Goal: Information Seeking & Learning: Learn about a topic

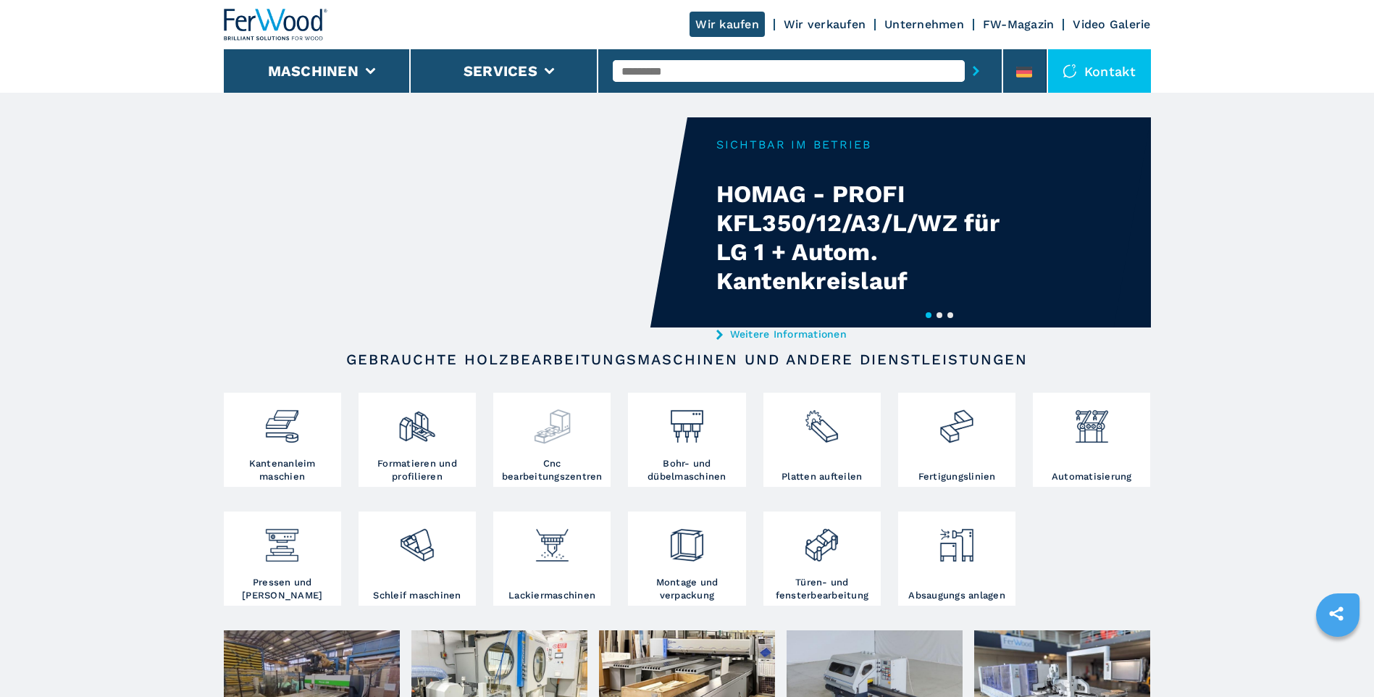
click at [566, 442] on img at bounding box center [552, 420] width 38 height 49
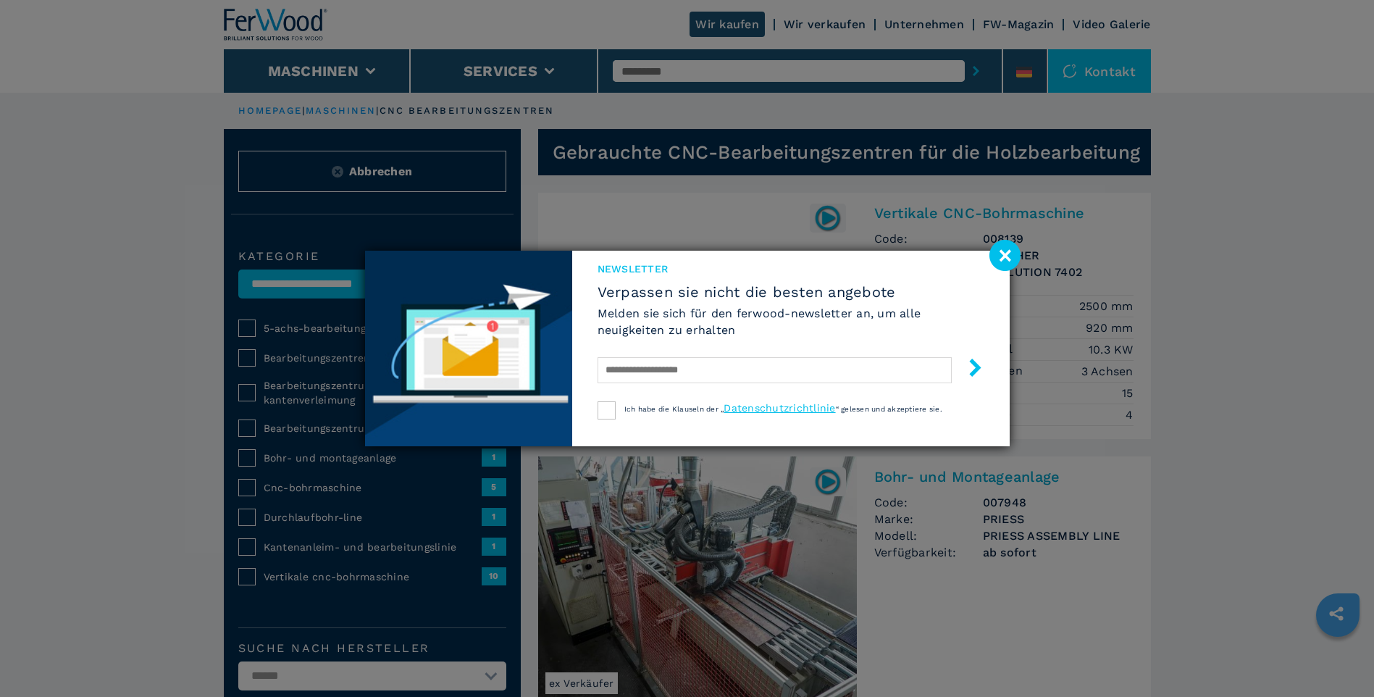
click at [1007, 256] on image at bounding box center [1004, 255] width 31 height 31
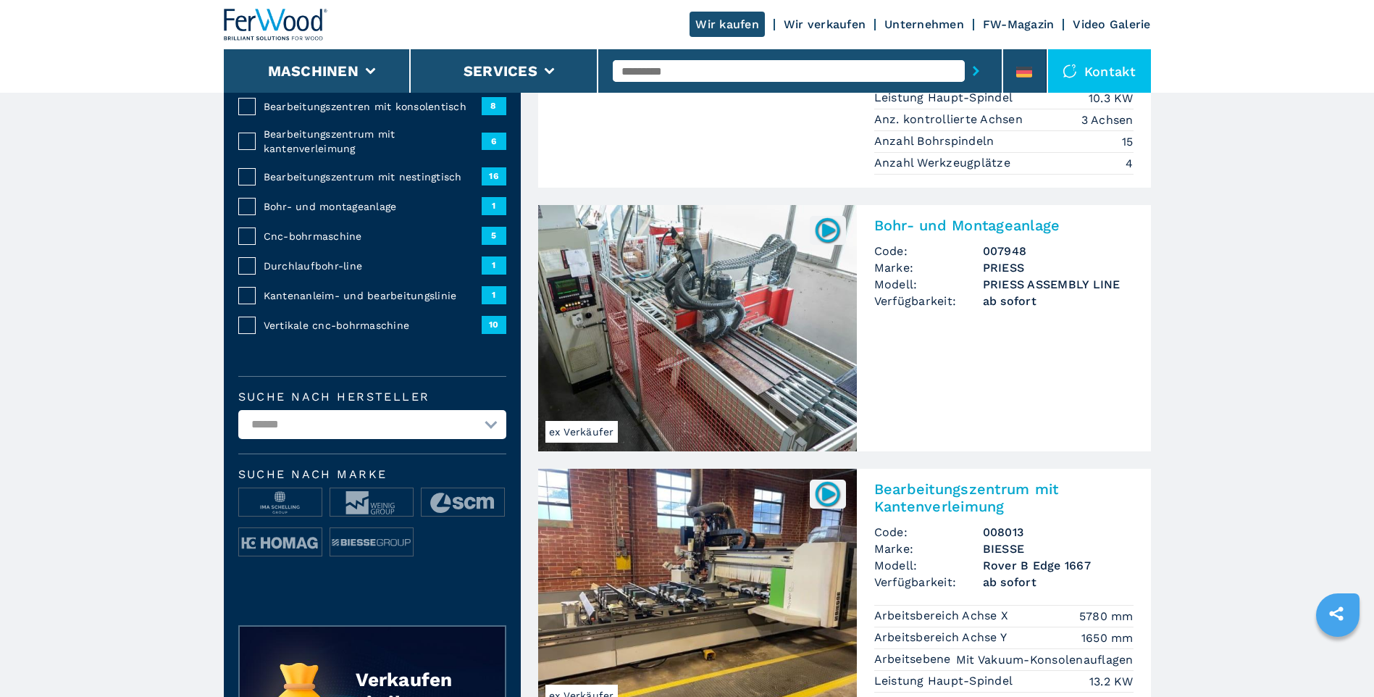
scroll to position [145, 0]
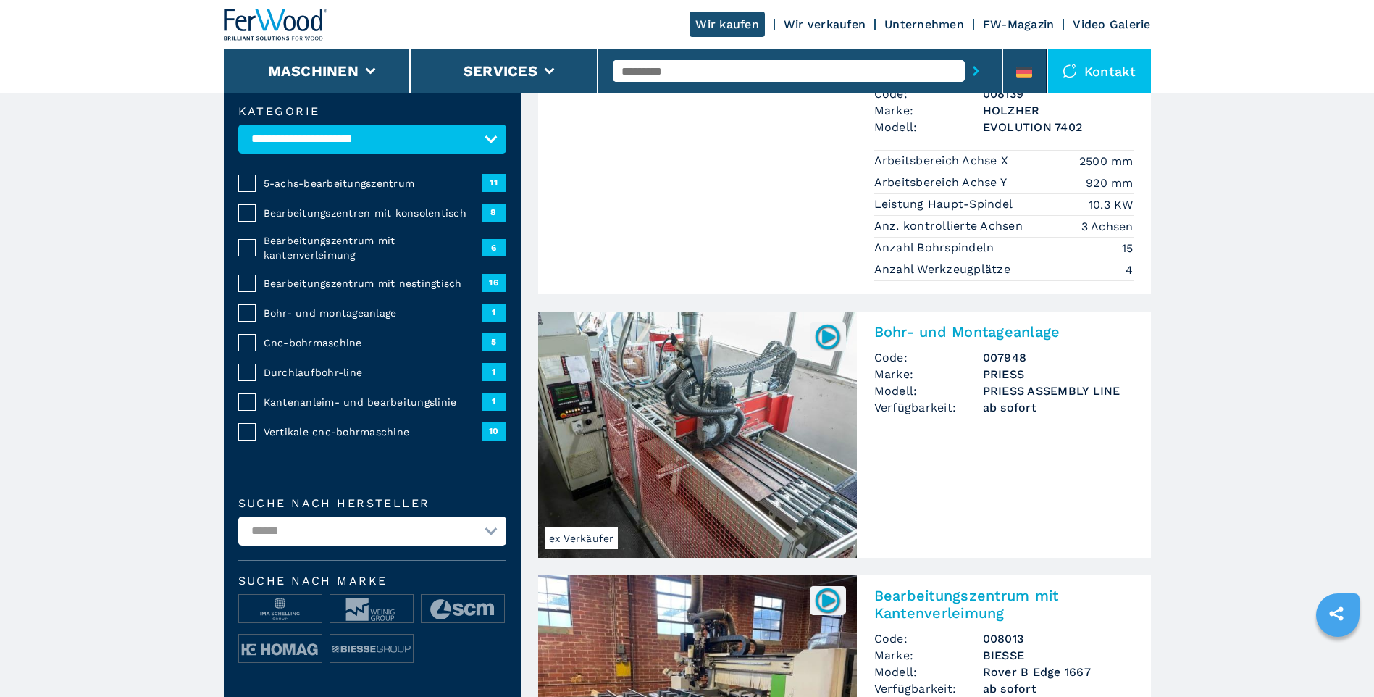
click at [726, 419] on img at bounding box center [697, 434] width 319 height 246
click at [754, 404] on img at bounding box center [697, 434] width 319 height 246
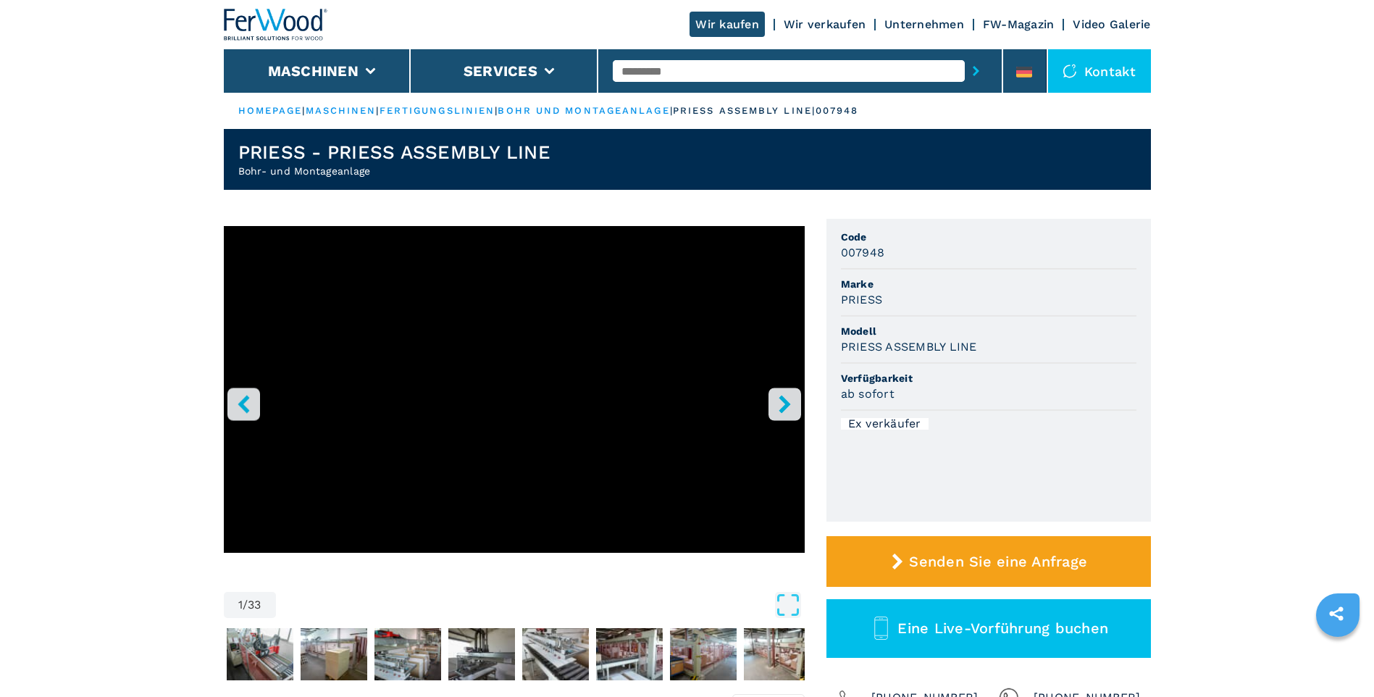
click at [790, 408] on icon "right-button" at bounding box center [785, 404] width 18 height 18
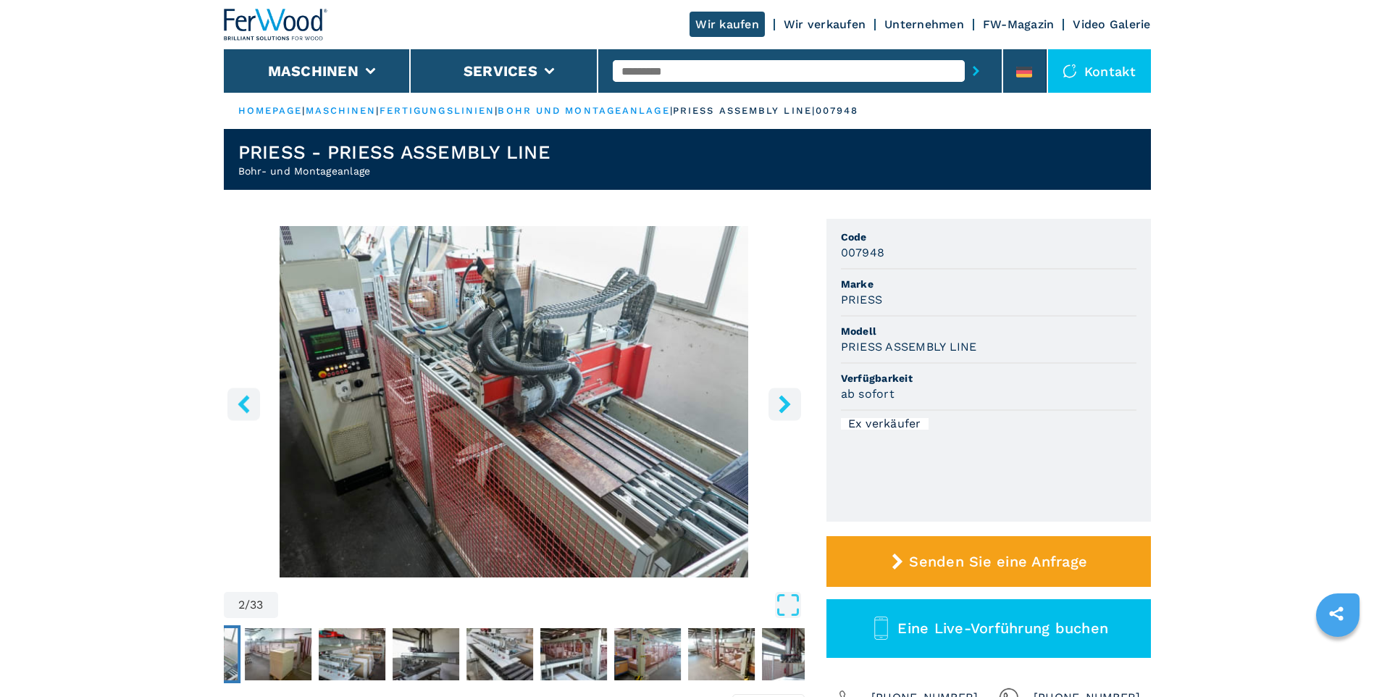
click at [790, 408] on icon "right-button" at bounding box center [785, 404] width 18 height 18
click at [784, 402] on icon "right-button" at bounding box center [784, 404] width 12 height 18
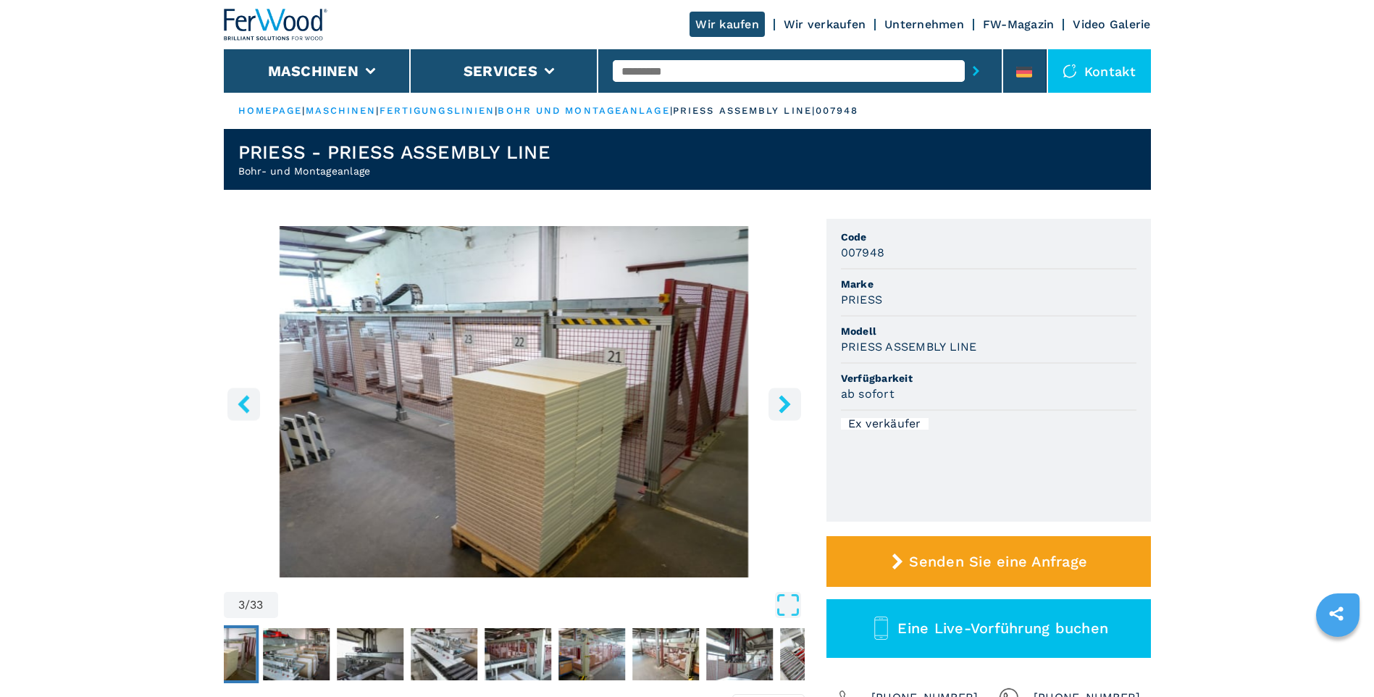
click at [784, 402] on icon "right-button" at bounding box center [784, 404] width 12 height 18
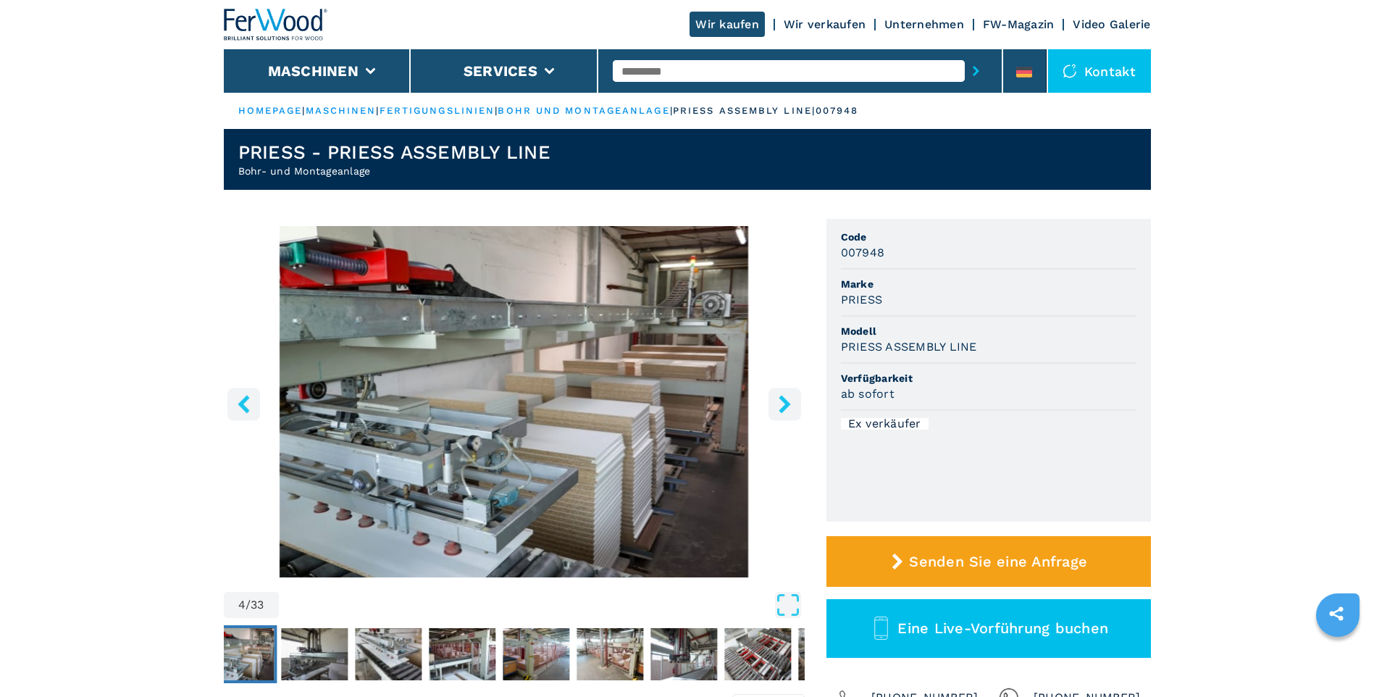
click at [784, 402] on icon "right-button" at bounding box center [784, 404] width 12 height 18
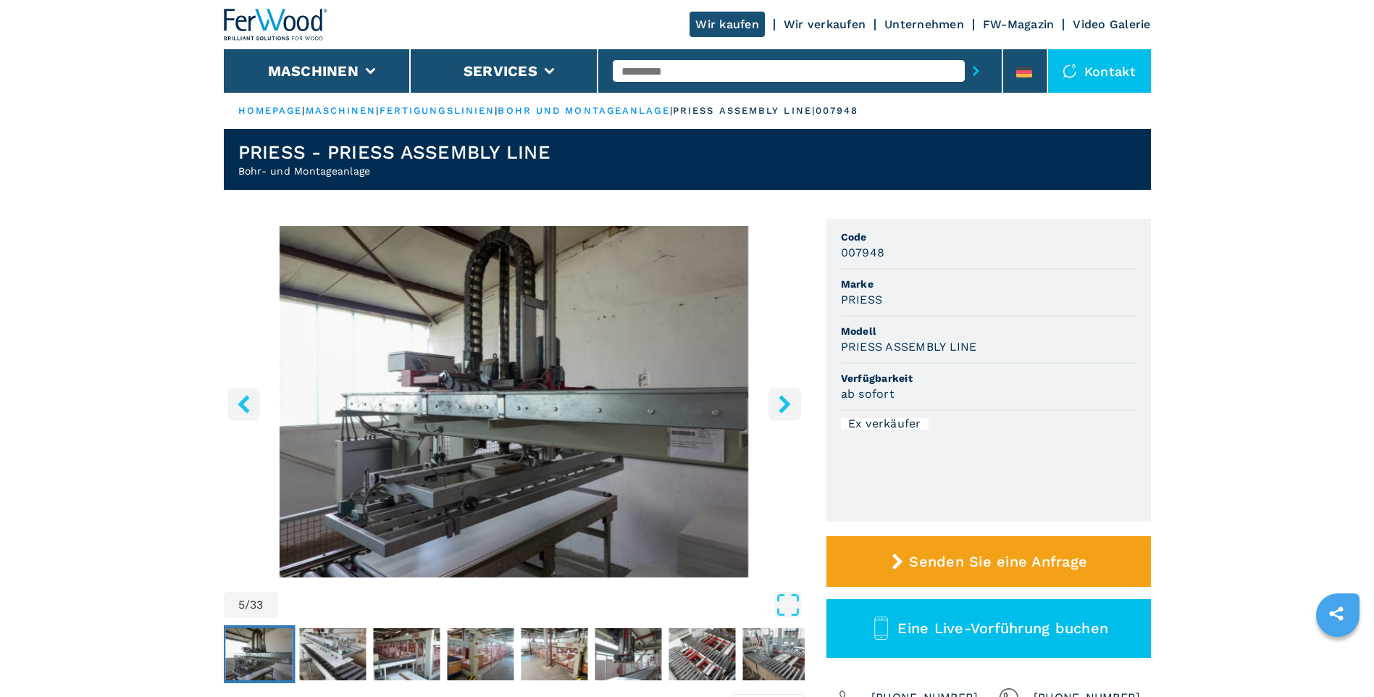
click at [784, 402] on icon "right-button" at bounding box center [784, 404] width 12 height 18
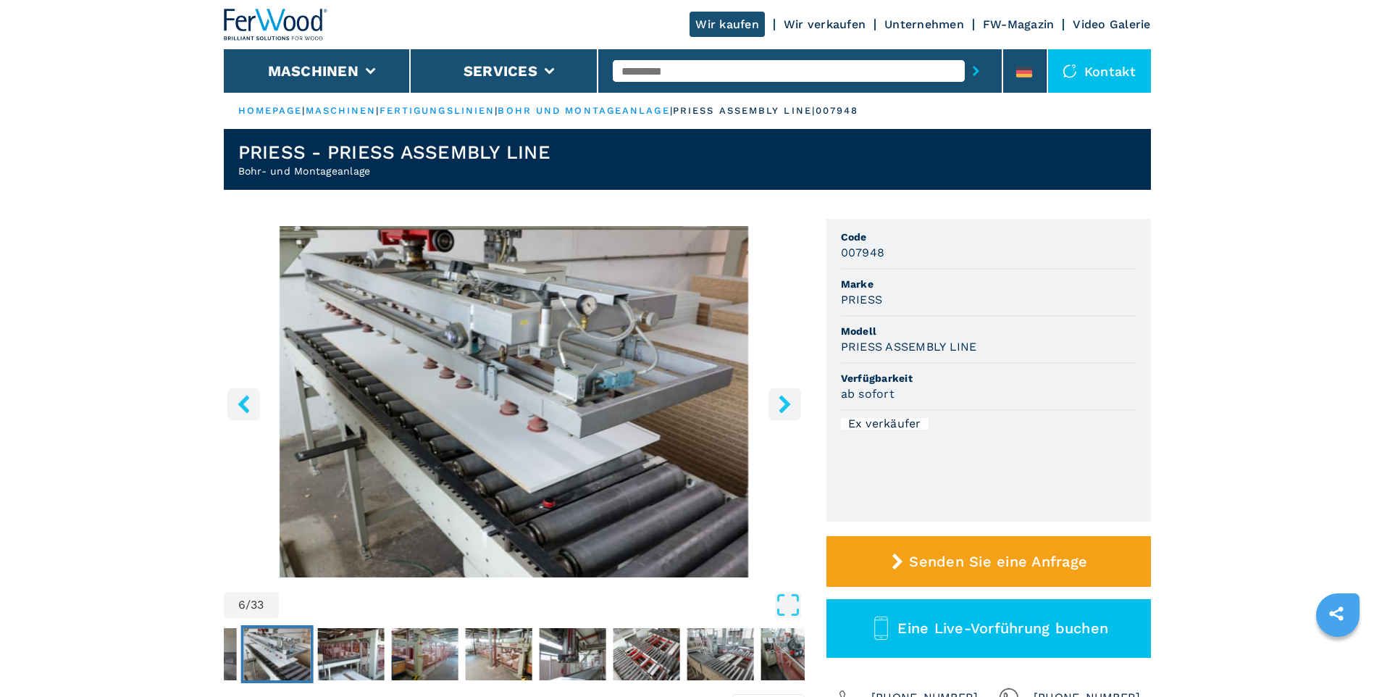
click at [784, 402] on icon "right-button" at bounding box center [784, 404] width 12 height 18
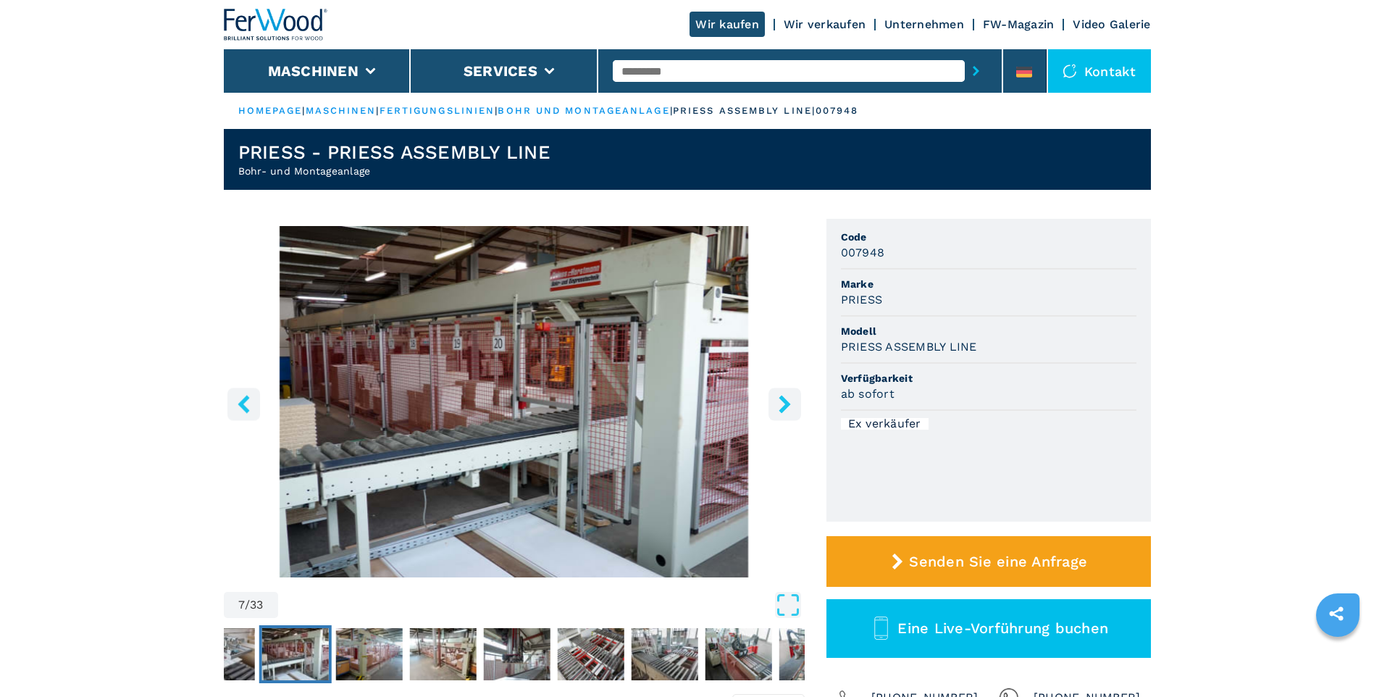
click at [784, 402] on icon "right-button" at bounding box center [784, 404] width 12 height 18
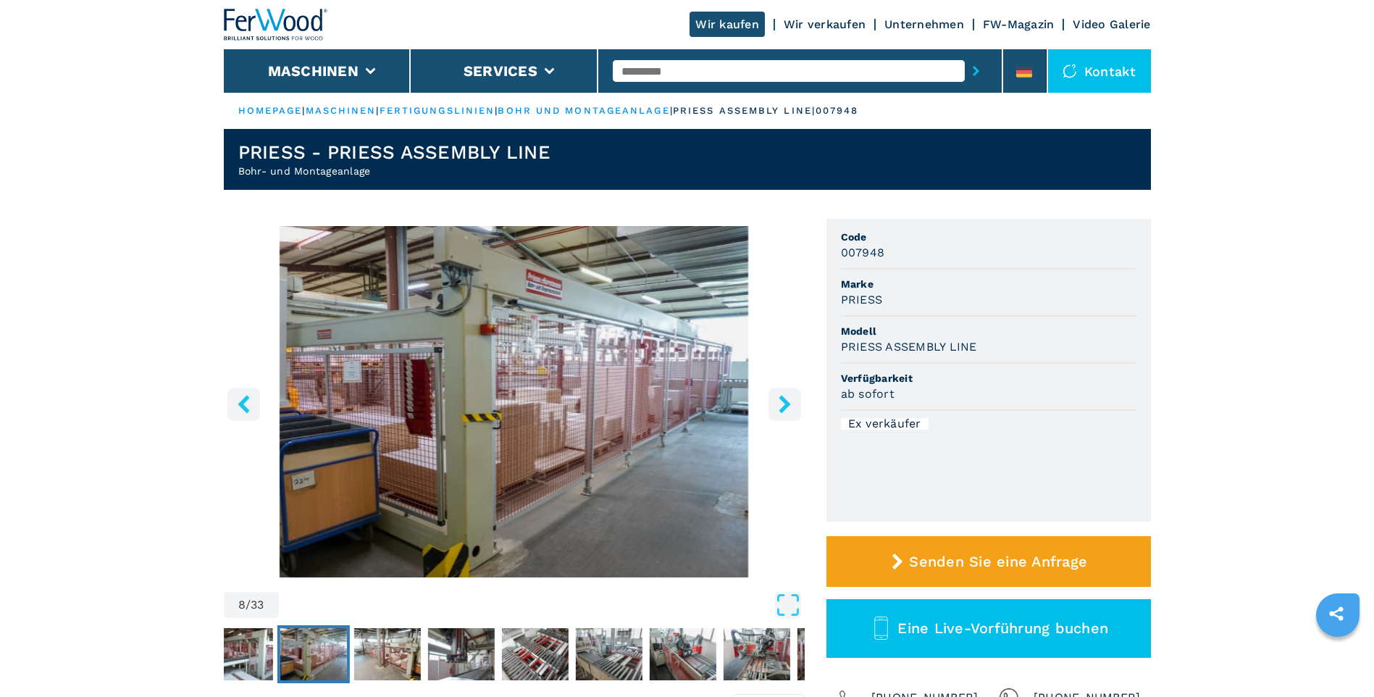
click at [784, 402] on icon "right-button" at bounding box center [784, 404] width 12 height 18
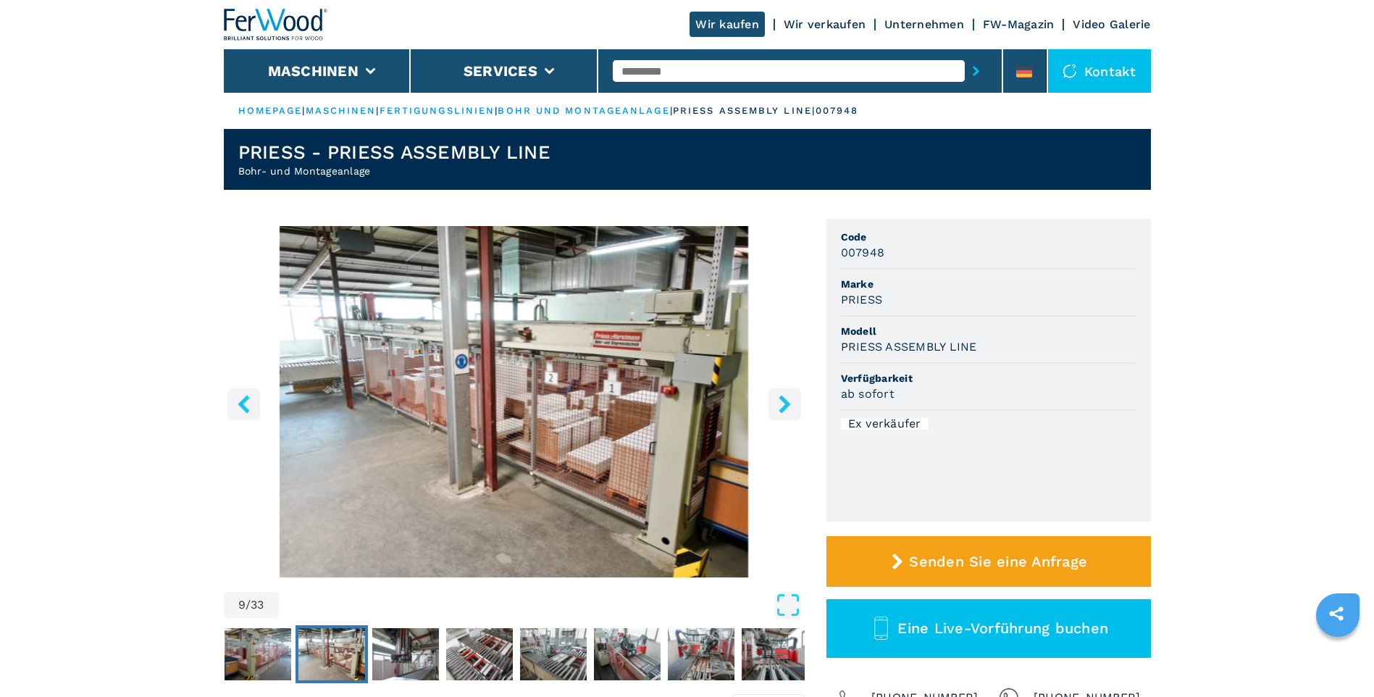
click at [784, 402] on icon "right-button" at bounding box center [784, 404] width 12 height 18
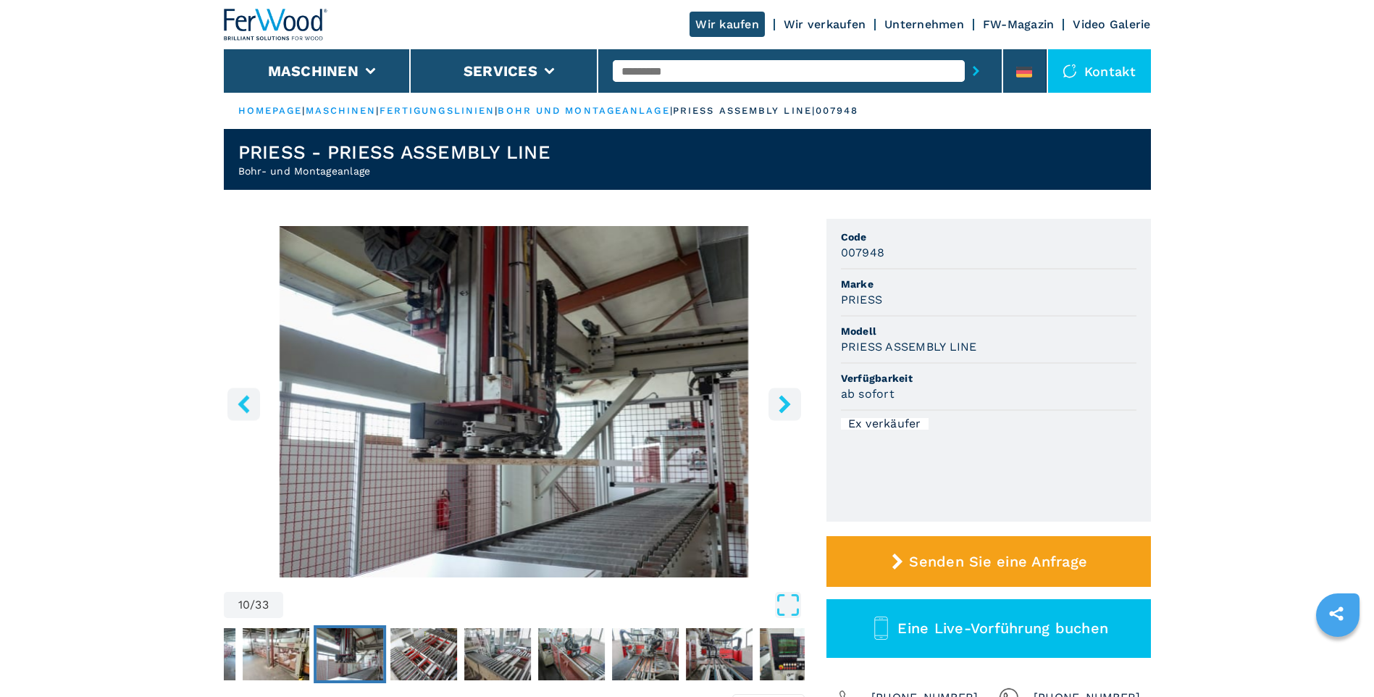
click at [784, 402] on icon "right-button" at bounding box center [784, 404] width 12 height 18
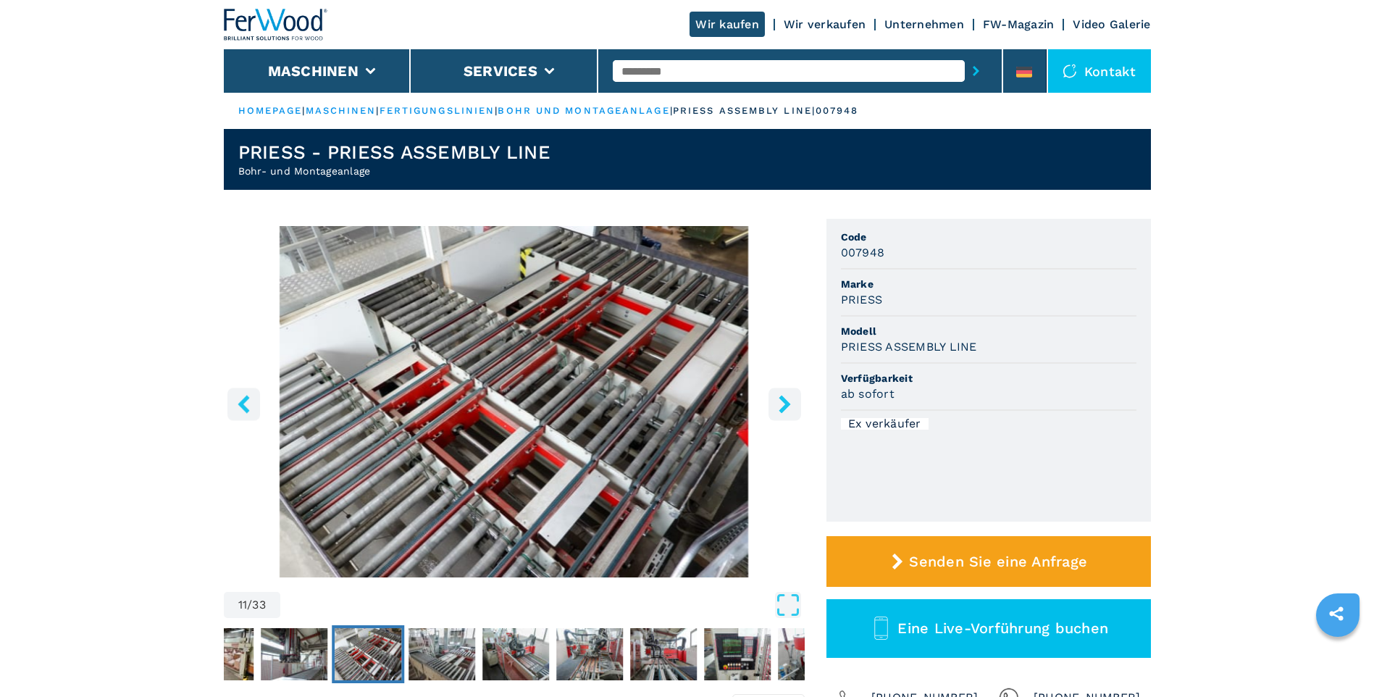
click at [784, 402] on icon "right-button" at bounding box center [784, 404] width 12 height 18
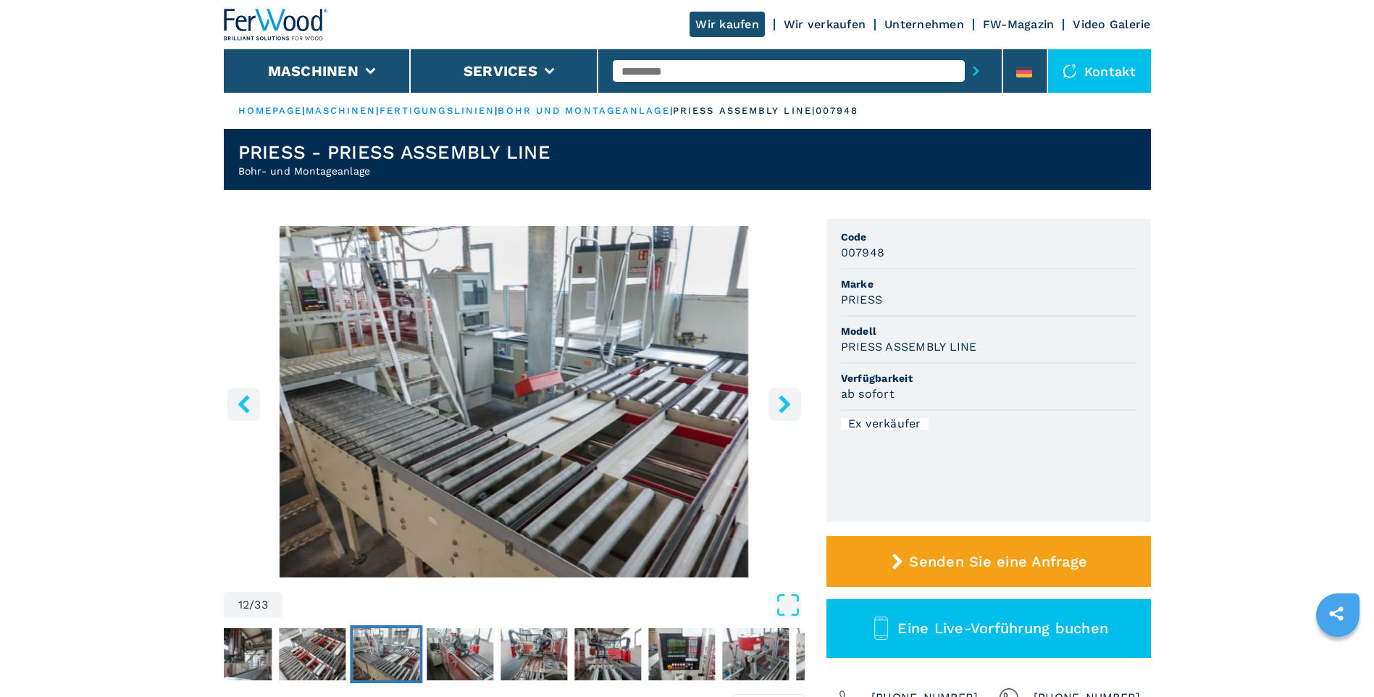
click at [784, 402] on icon "right-button" at bounding box center [784, 404] width 12 height 18
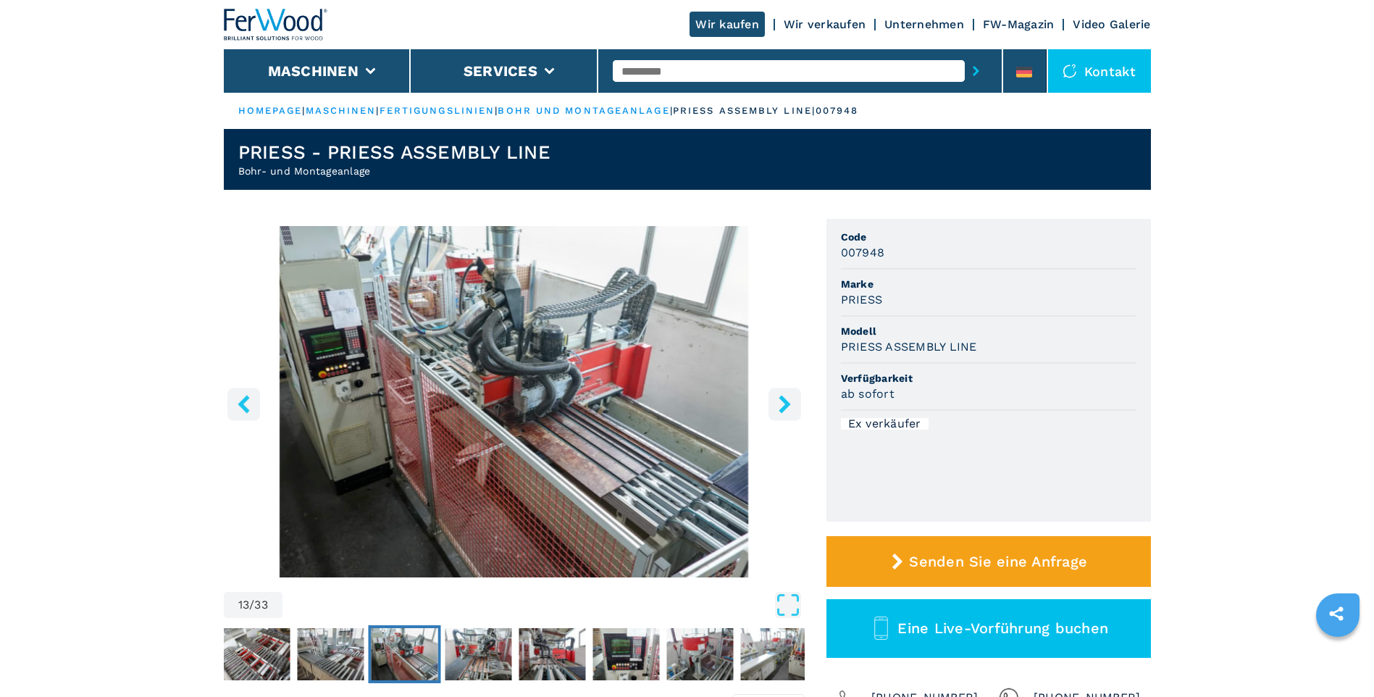
click at [784, 402] on icon "right-button" at bounding box center [784, 404] width 12 height 18
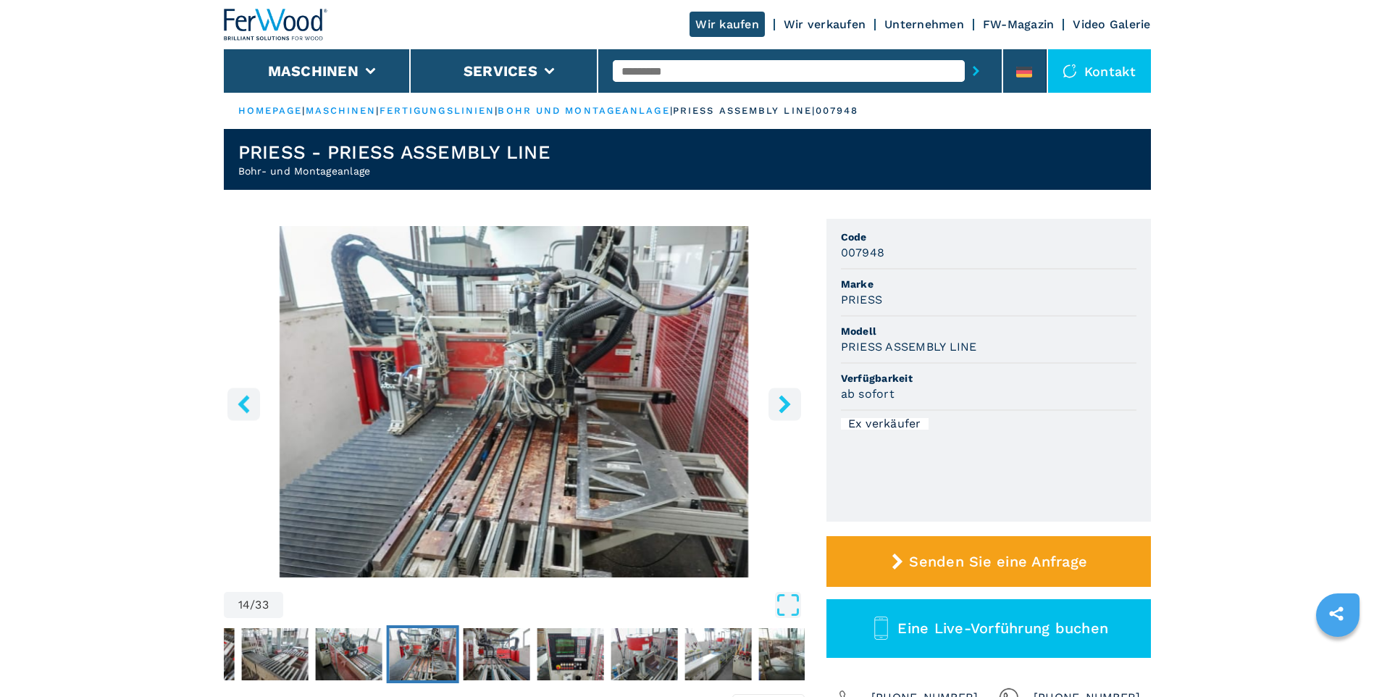
click at [784, 402] on icon "right-button" at bounding box center [784, 404] width 12 height 18
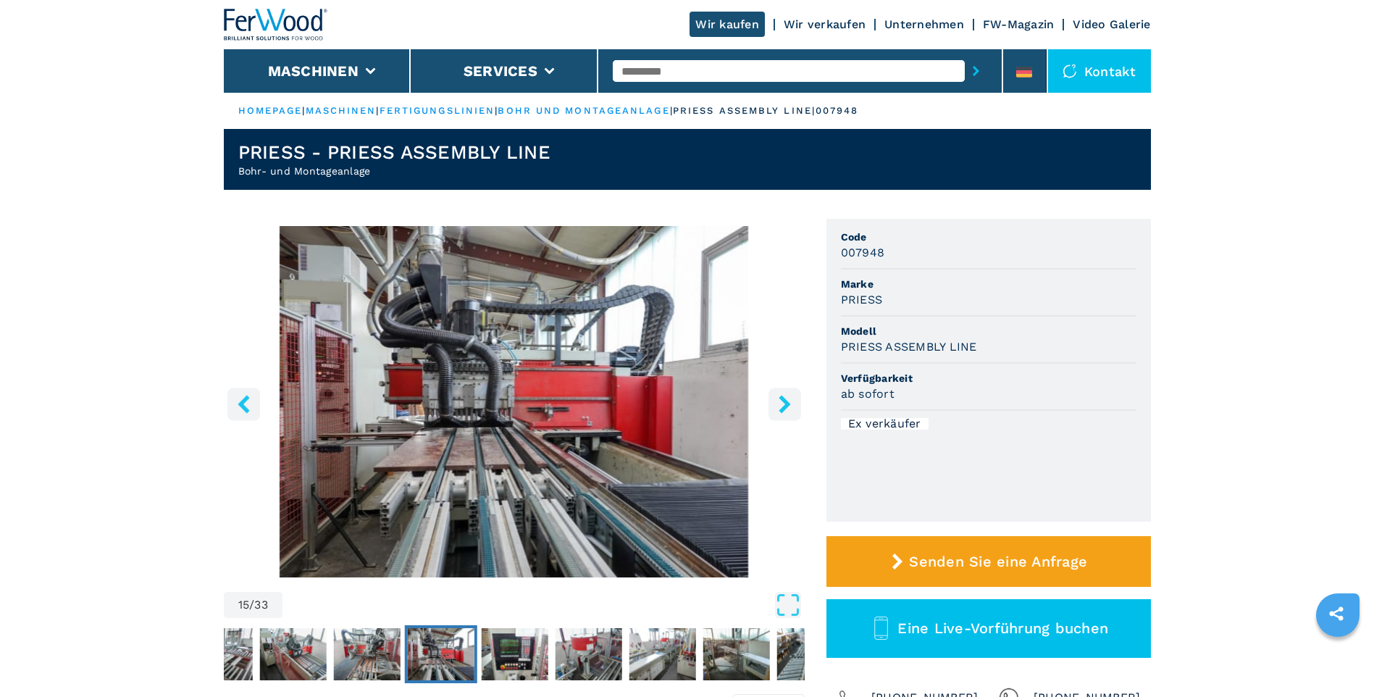
click at [784, 402] on icon "right-button" at bounding box center [784, 404] width 12 height 18
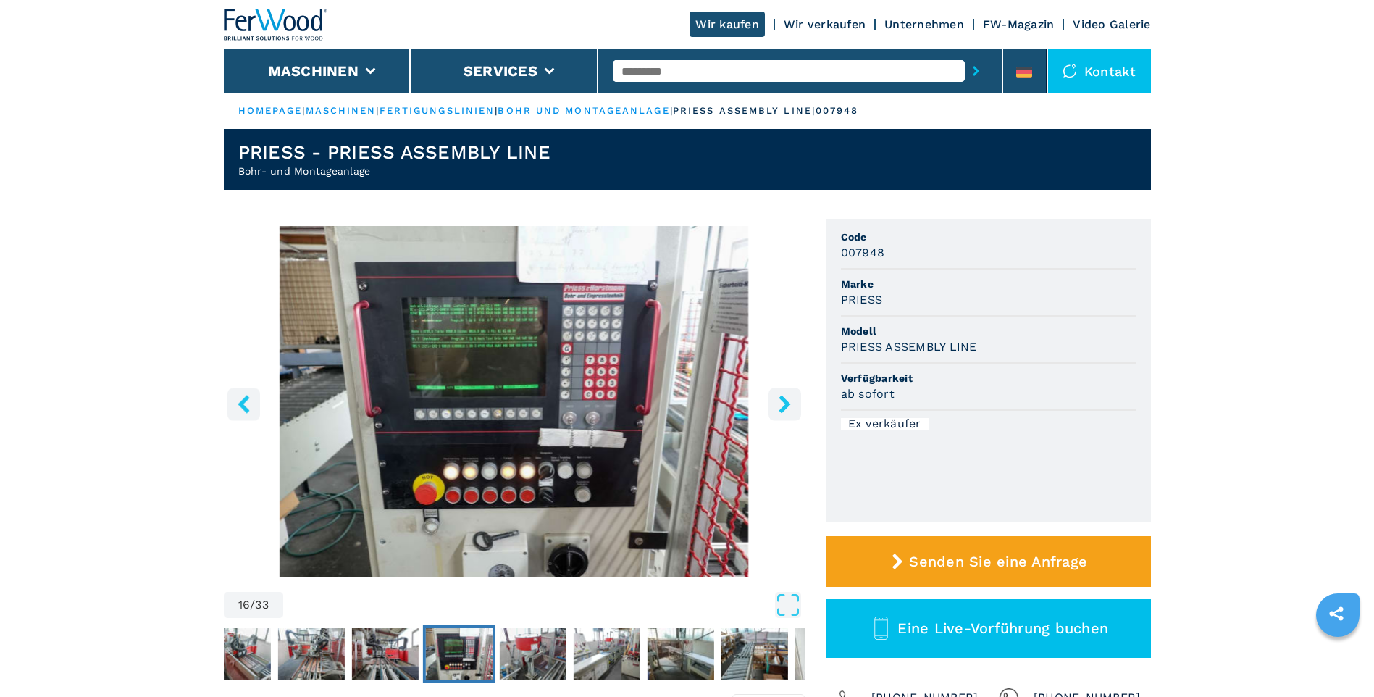
click at [784, 402] on icon "right-button" at bounding box center [784, 404] width 12 height 18
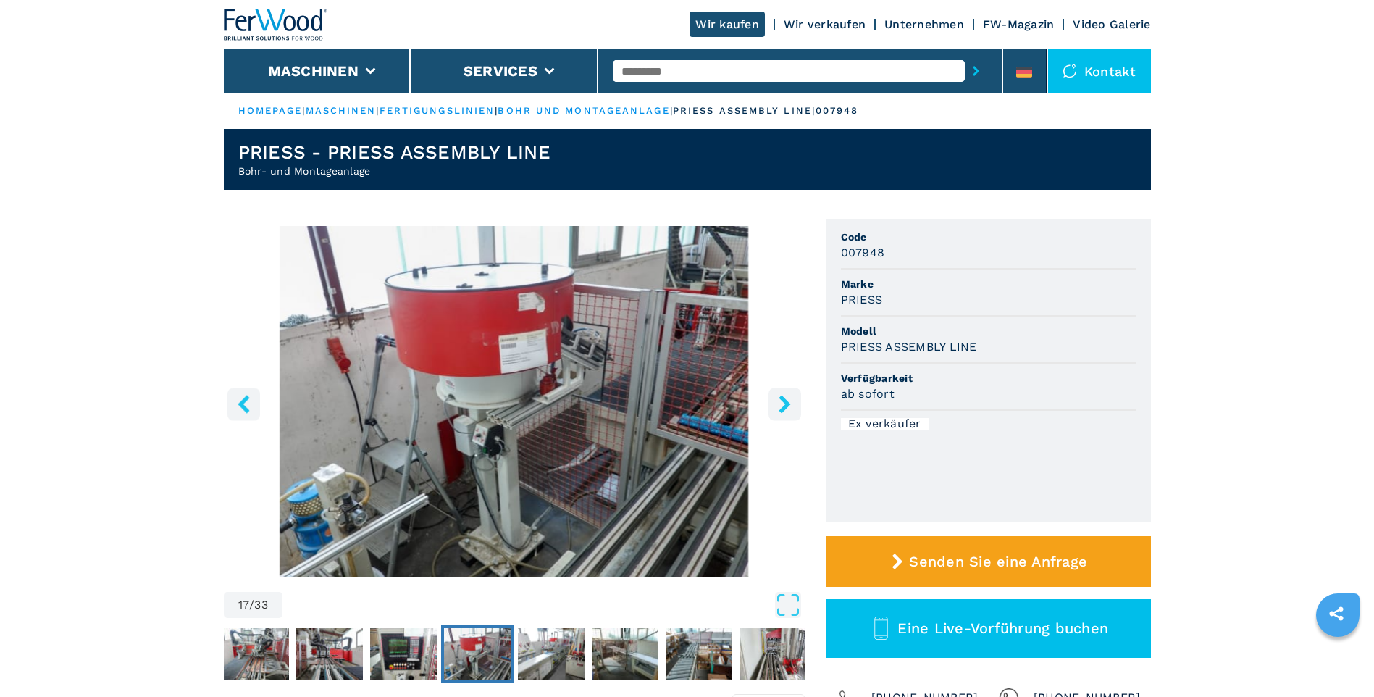
click at [781, 400] on icon "right-button" at bounding box center [785, 404] width 18 height 18
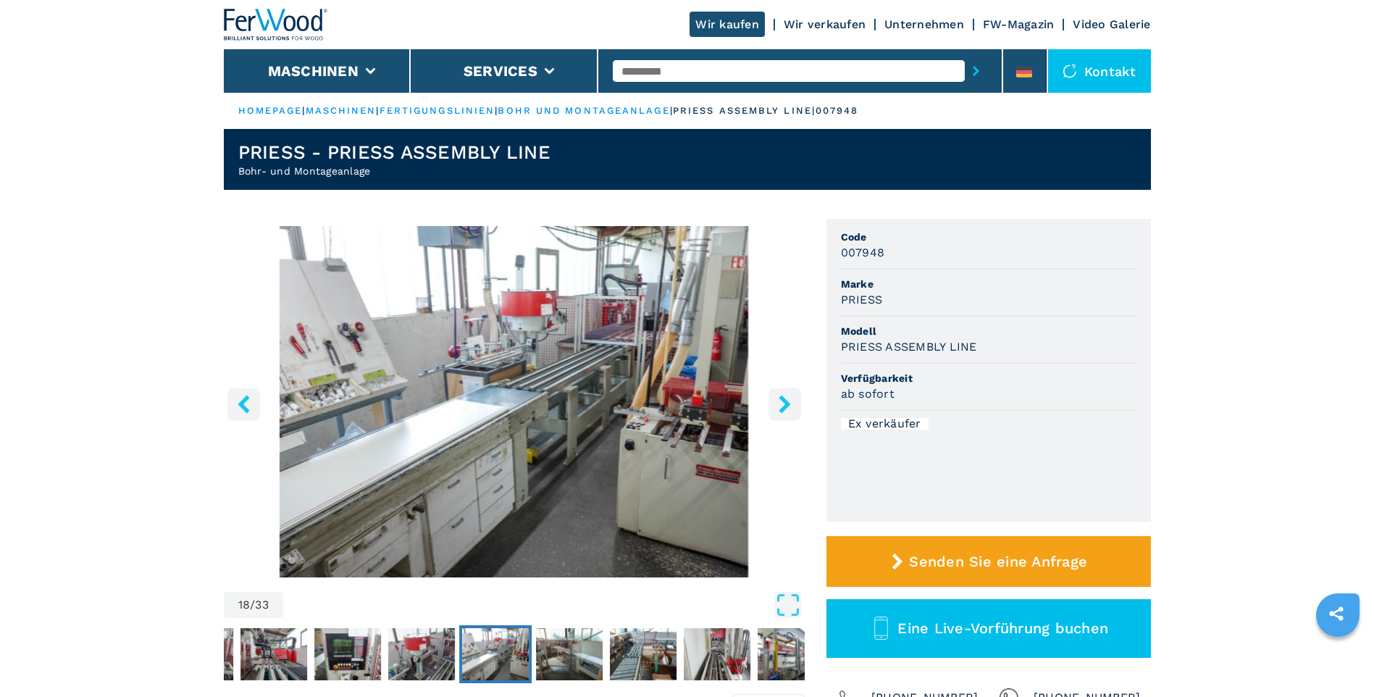
click at [781, 400] on icon "right-button" at bounding box center [785, 404] width 18 height 18
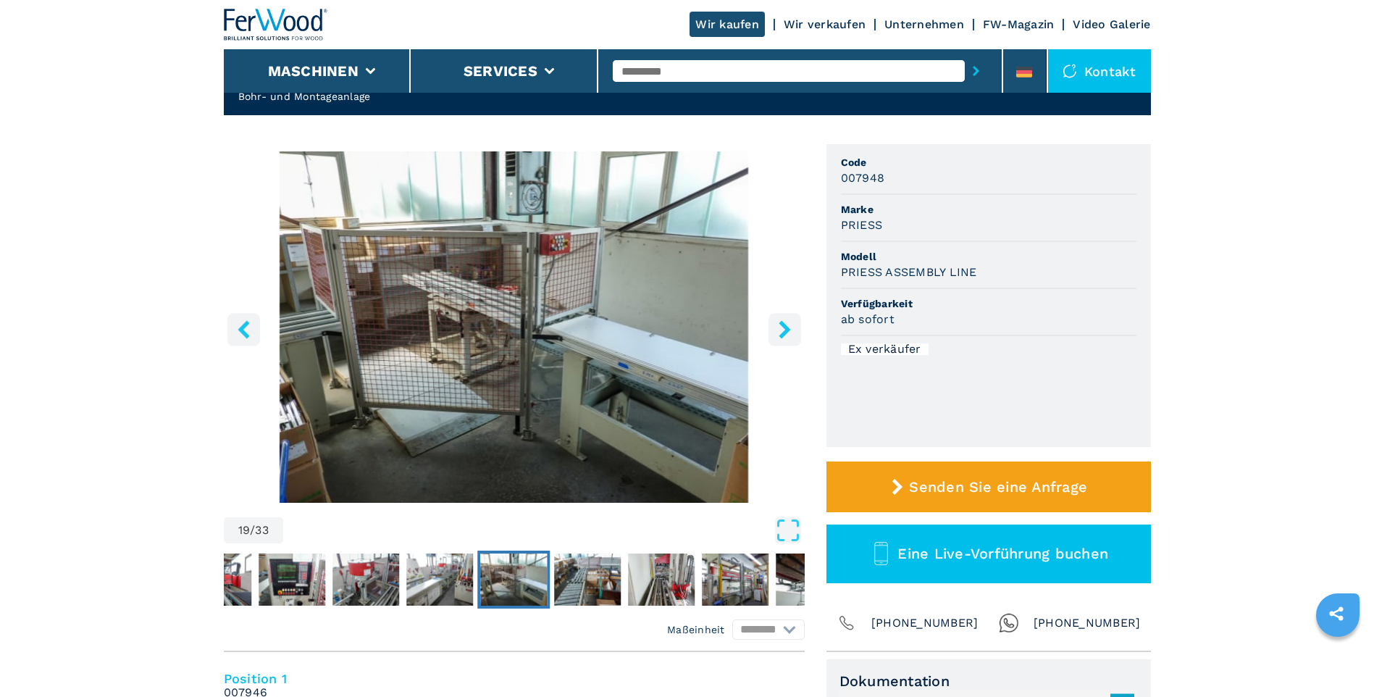
scroll to position [72, 0]
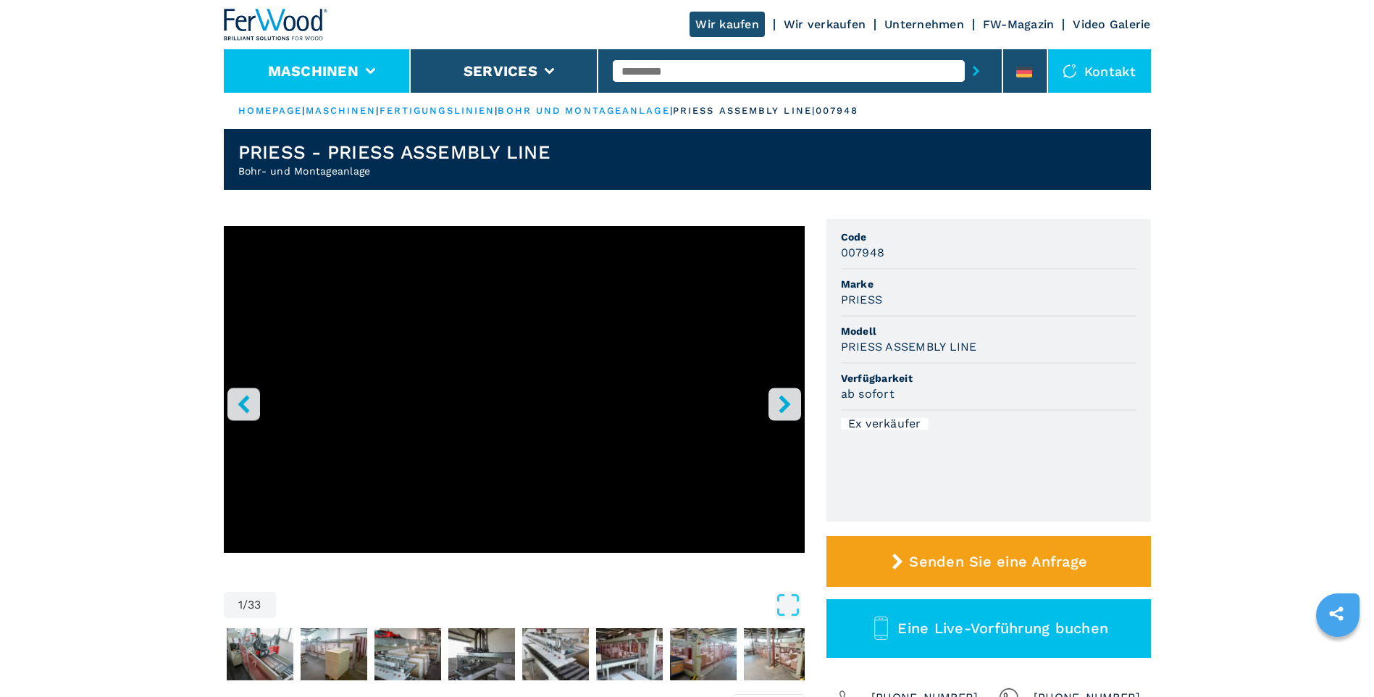
click at [326, 67] on button "Maschinen" at bounding box center [313, 70] width 91 height 17
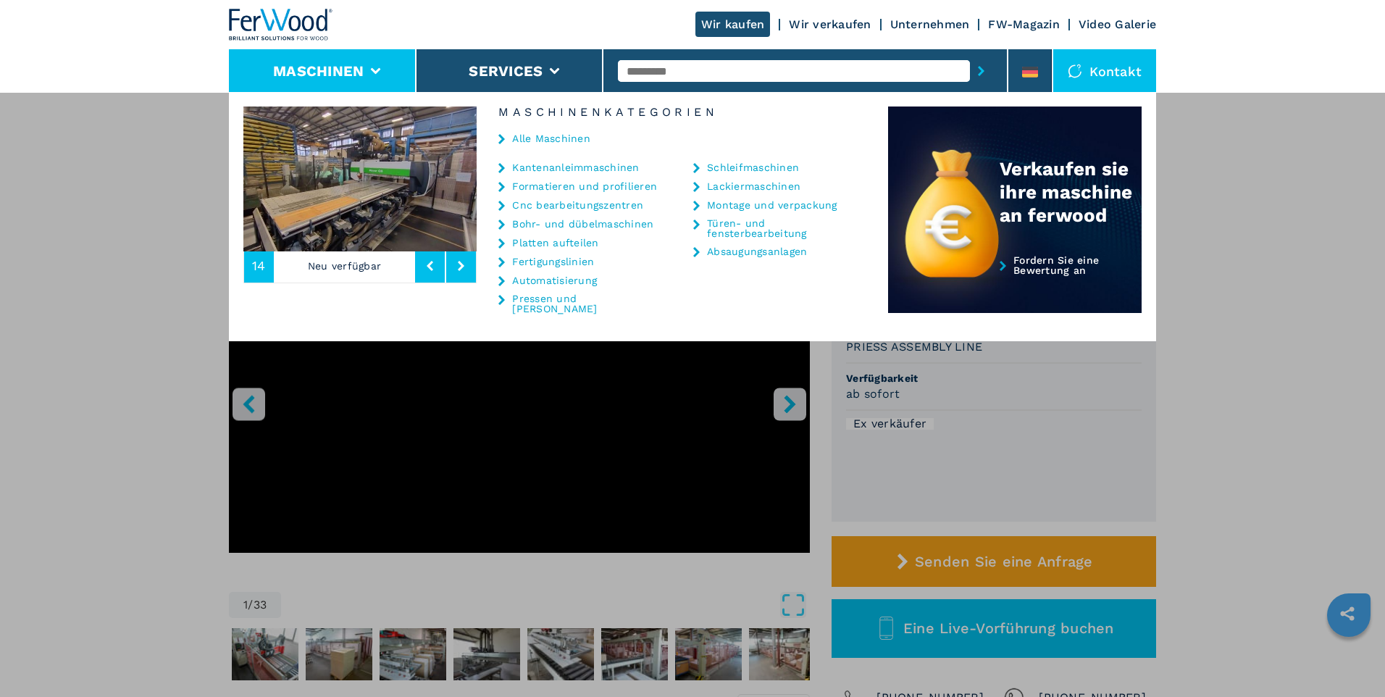
click at [591, 206] on link "Cnc bearbeitungszentren" at bounding box center [577, 205] width 131 height 10
